Goal: Transaction & Acquisition: Book appointment/travel/reservation

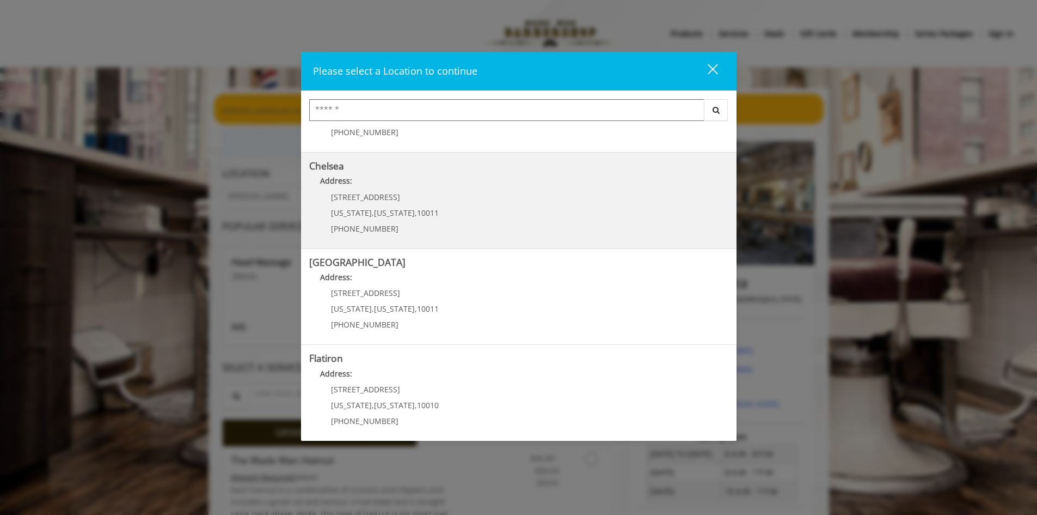
scroll to position [54, 0]
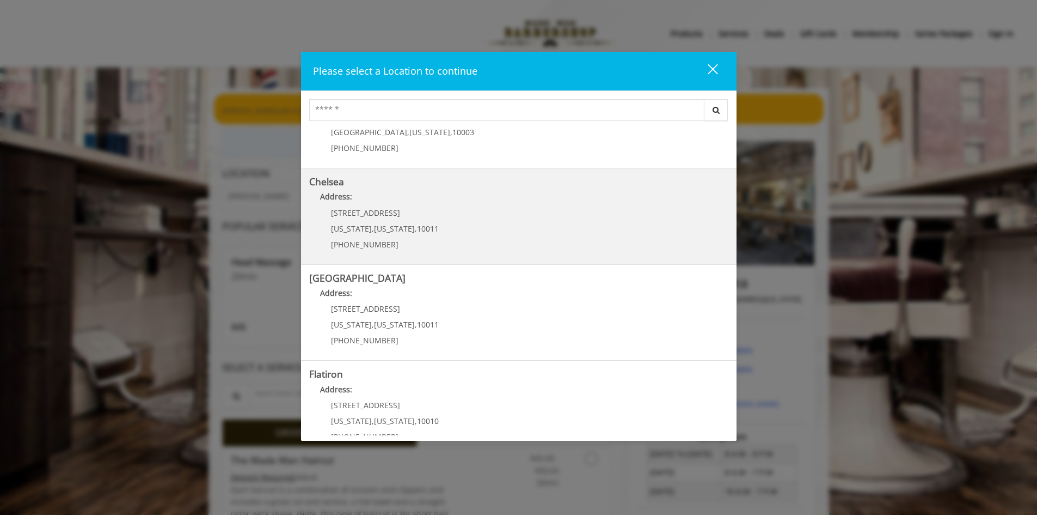
click at [559, 195] on p "Address:" at bounding box center [518, 199] width 419 height 17
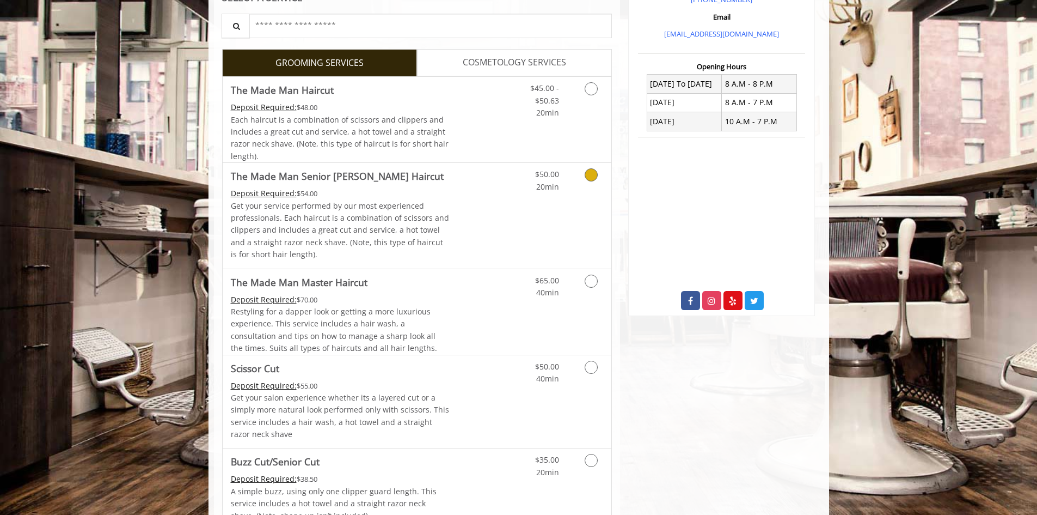
scroll to position [250, 0]
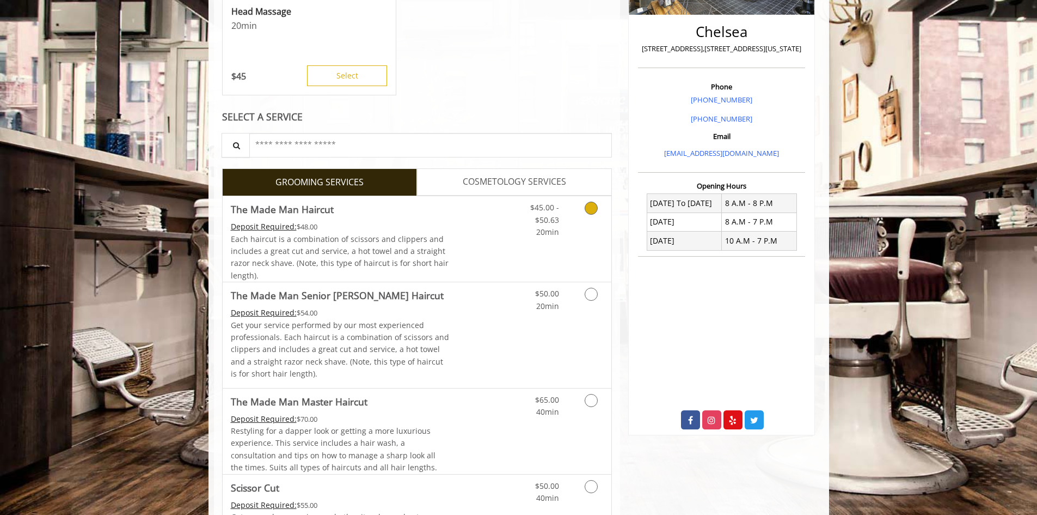
click at [590, 209] on icon "Grooming services" at bounding box center [591, 207] width 13 height 13
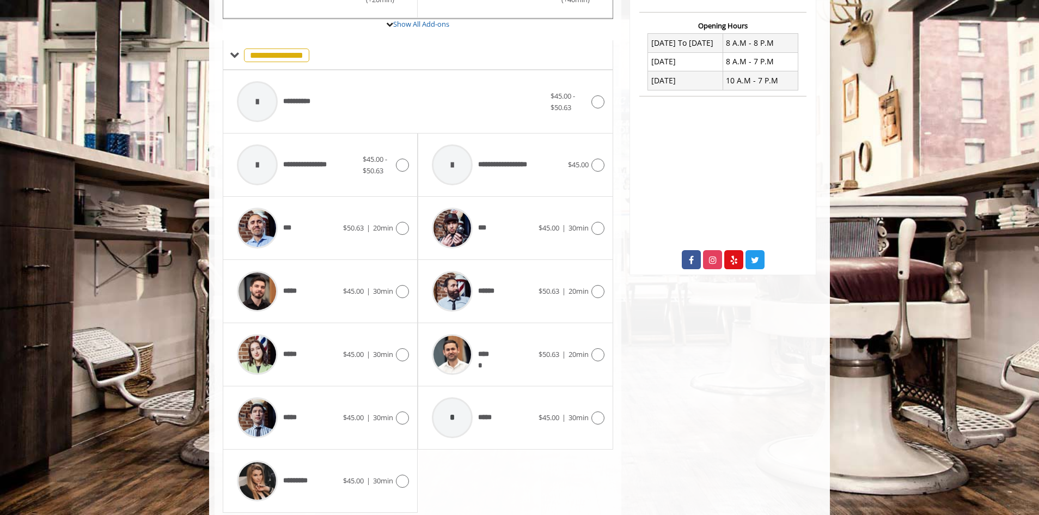
scroll to position [437, 0]
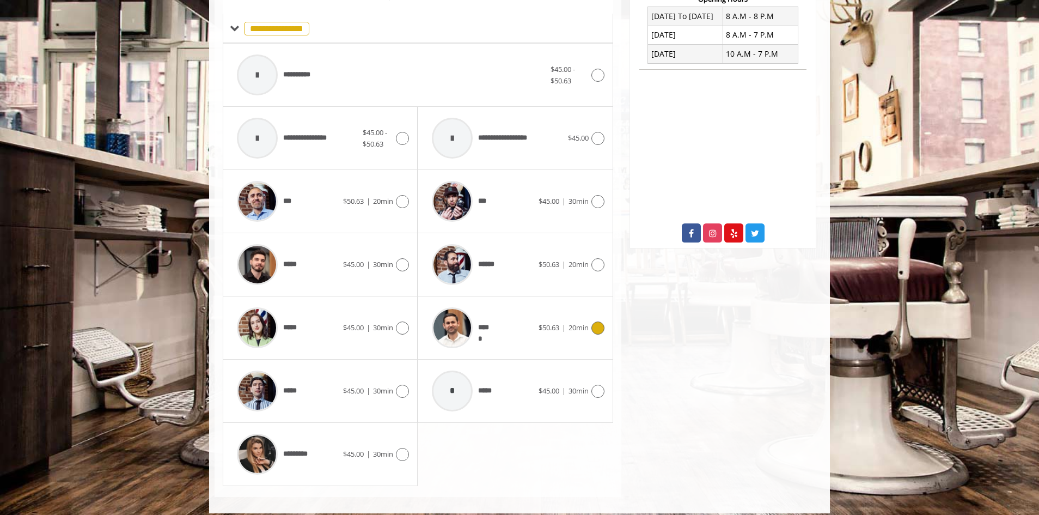
click at [464, 336] on img at bounding box center [452, 327] width 41 height 41
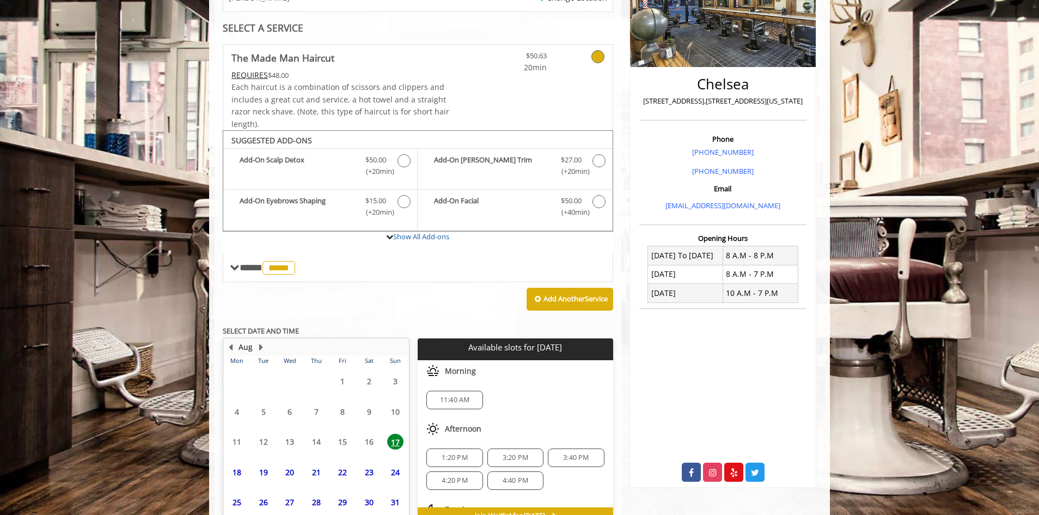
scroll to position [262, 0]
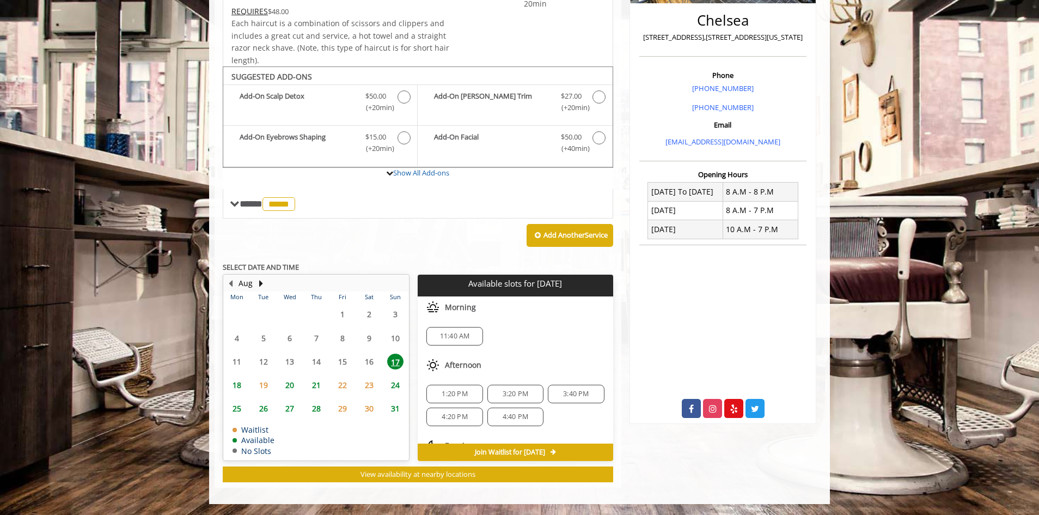
click at [400, 361] on span "17" at bounding box center [395, 361] width 16 height 16
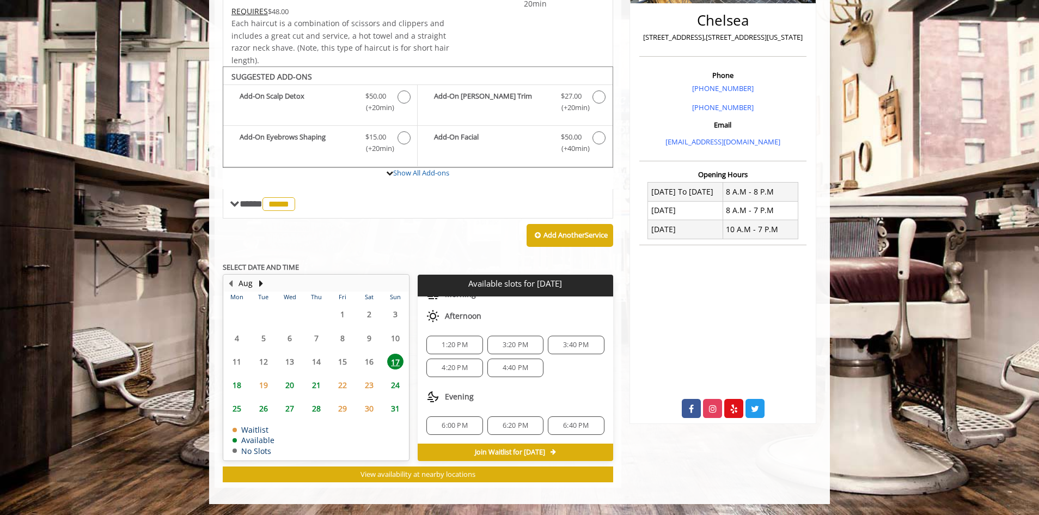
scroll to position [0, 0]
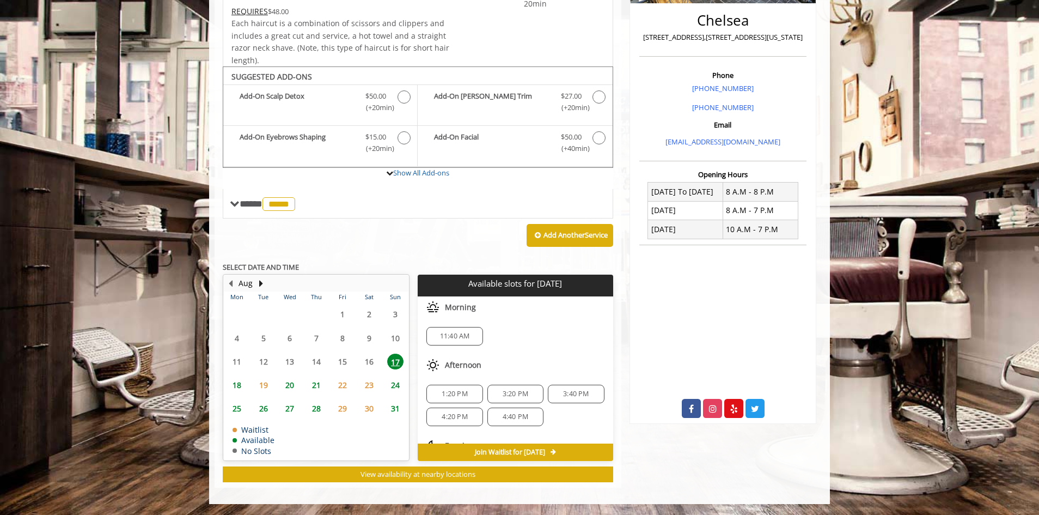
click at [452, 339] on span "11:40 AM" at bounding box center [455, 336] width 30 height 9
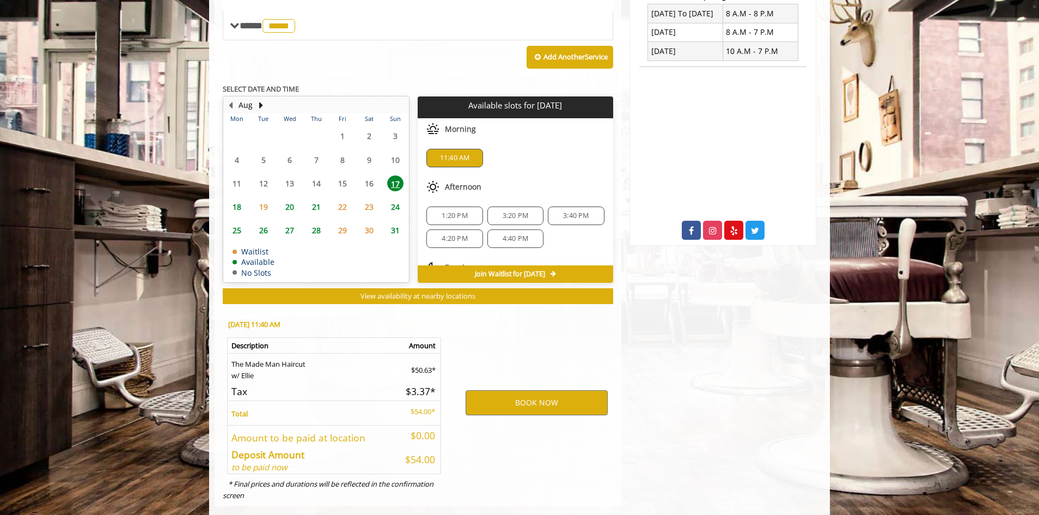
scroll to position [458, 0]
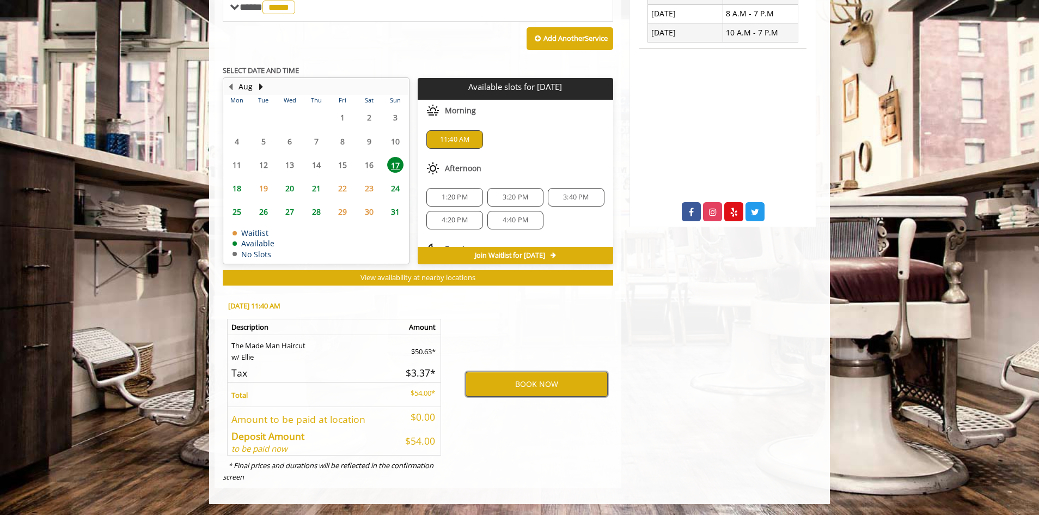
click at [531, 392] on button "BOOK NOW" at bounding box center [537, 383] width 142 height 25
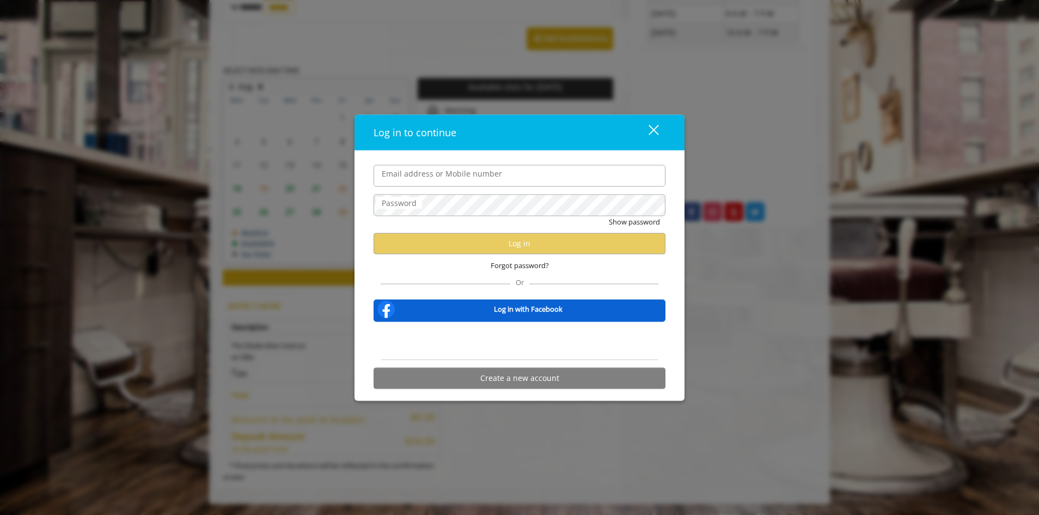
type input "**********"
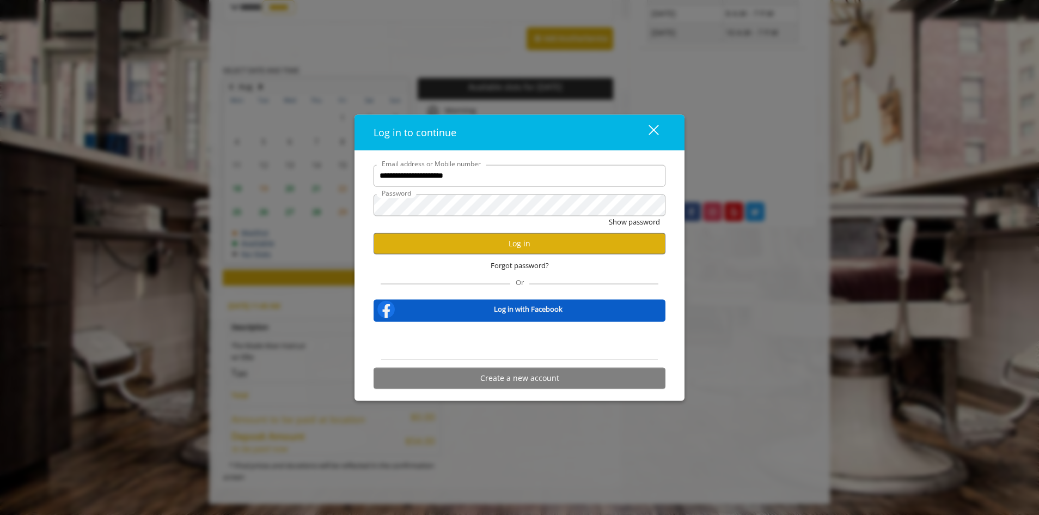
scroll to position [0, 0]
click at [513, 245] on button "Log in" at bounding box center [520, 242] width 292 height 21
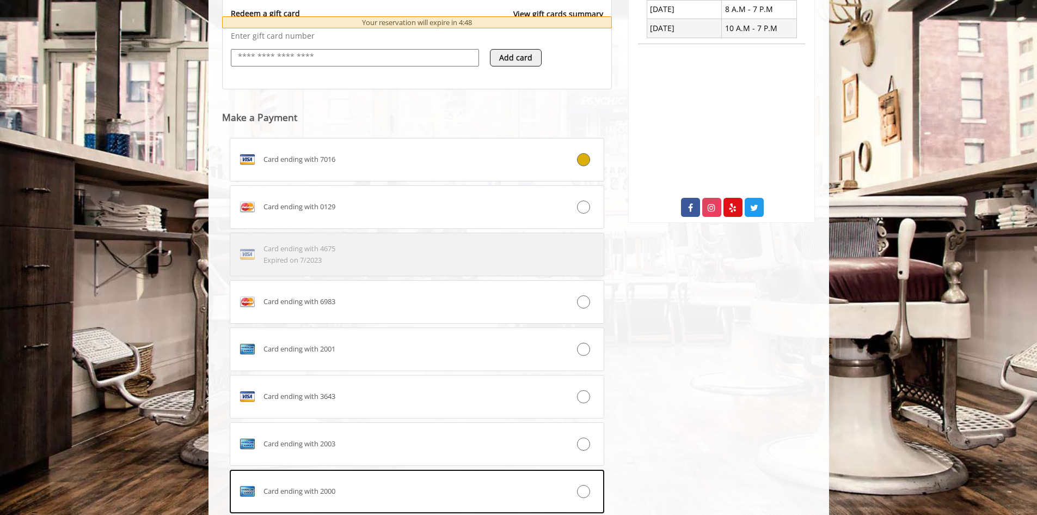
scroll to position [487, 0]
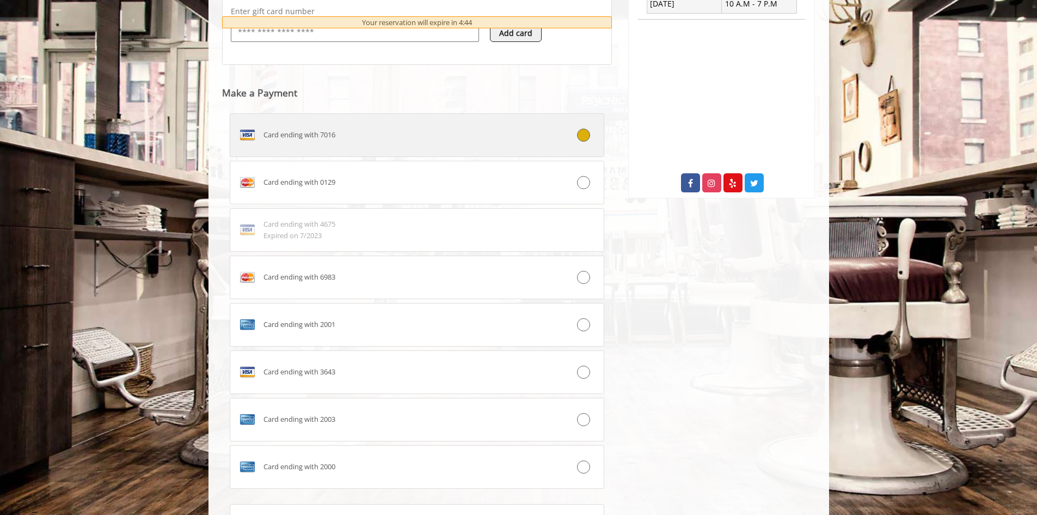
click at [546, 142] on label "Card ending with 7016" at bounding box center [417, 135] width 375 height 44
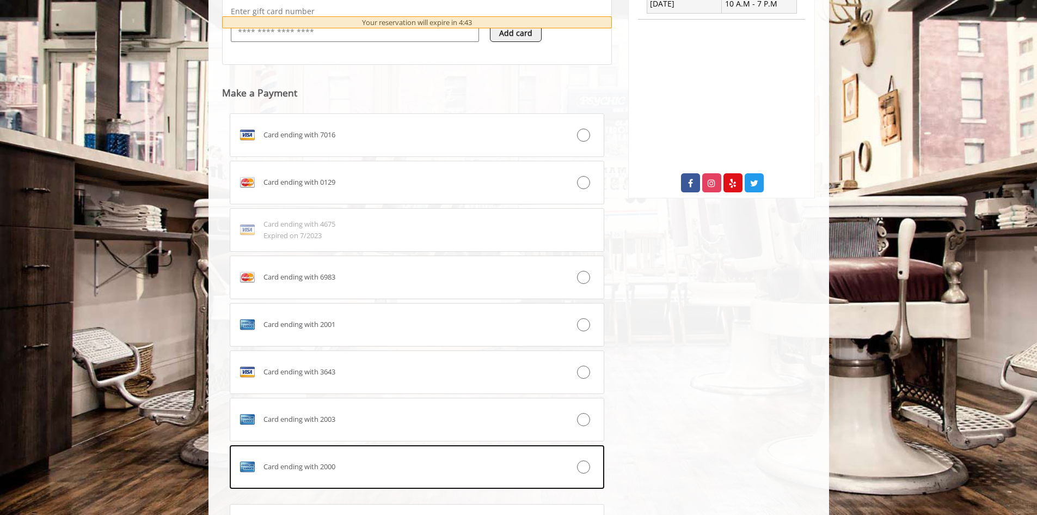
scroll to position [433, 0]
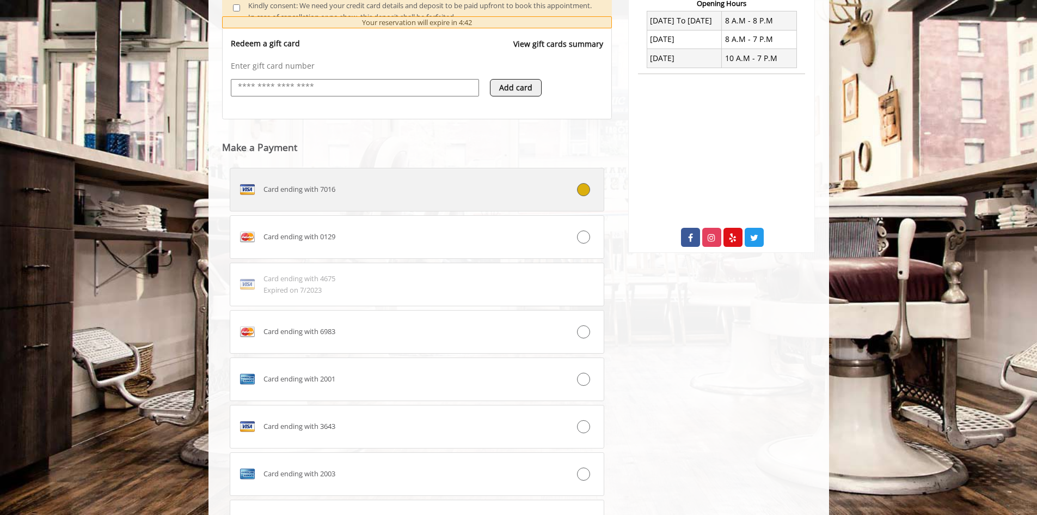
click at [527, 193] on div "Card ending with 7016" at bounding box center [385, 189] width 311 height 17
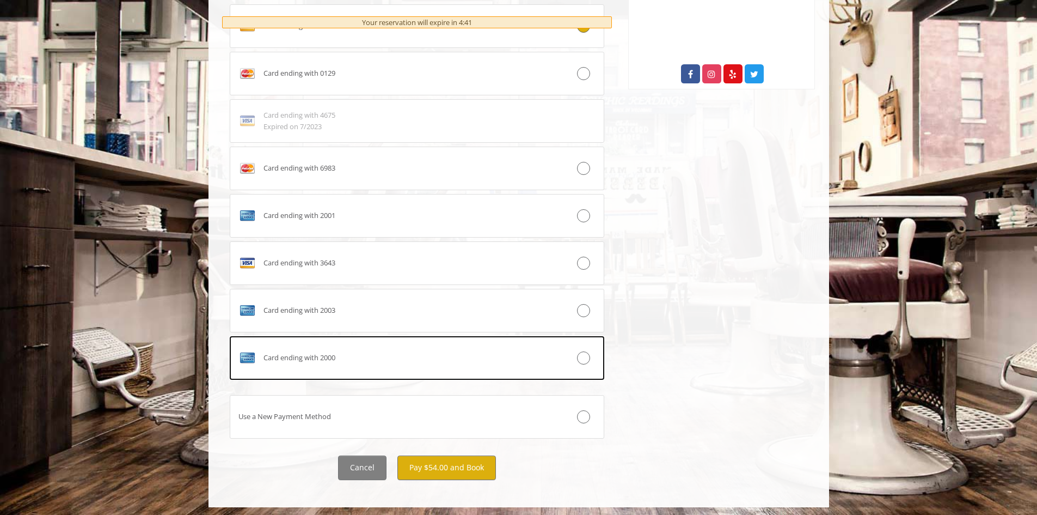
scroll to position [599, 0]
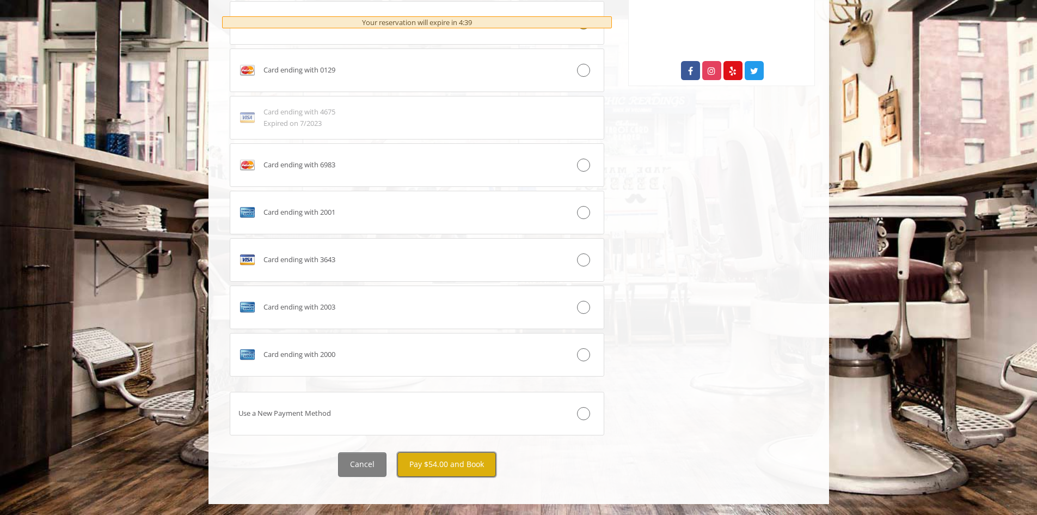
click at [457, 469] on button "Pay $54.00 and Book" at bounding box center [446, 464] width 99 height 25
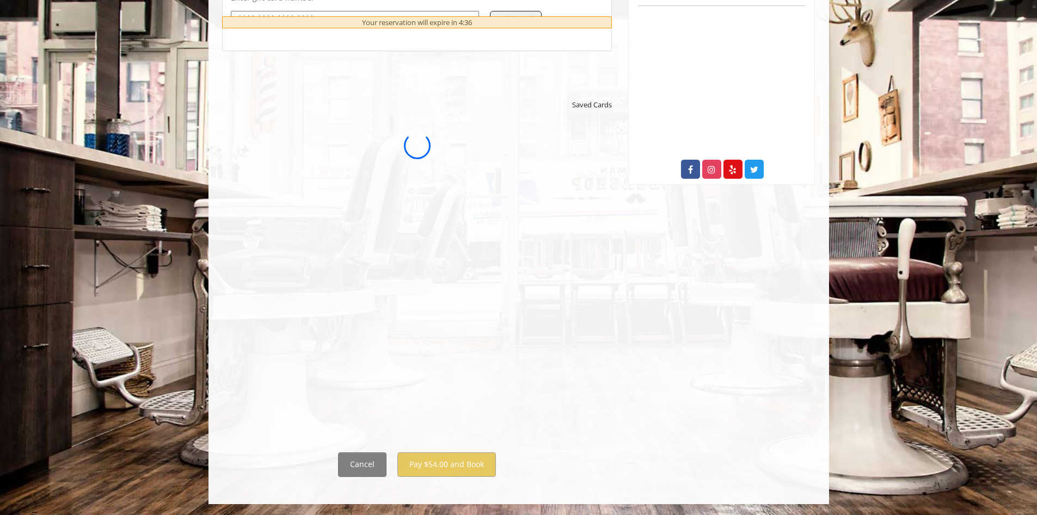
scroll to position [0, 0]
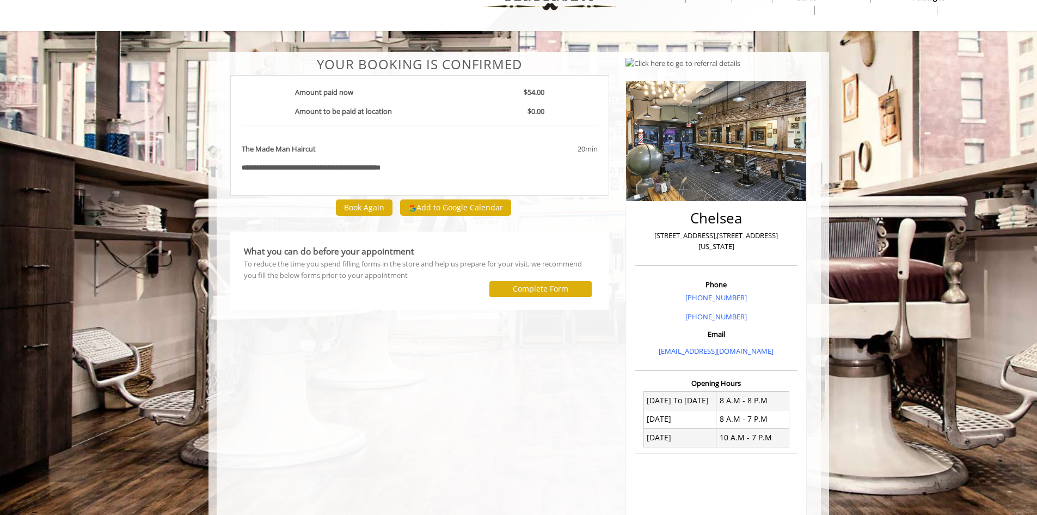
scroll to position [54, 0]
